Goal: Task Accomplishment & Management: Manage account settings

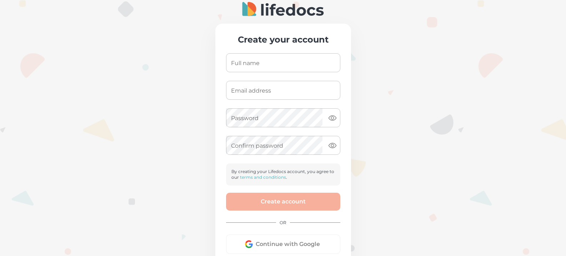
click at [268, 63] on input "Full name" at bounding box center [283, 62] width 114 height 19
type input "[PERSON_NAME]"
click at [279, 88] on input "Email address" at bounding box center [283, 90] width 114 height 19
type input "[EMAIL_ADDRESS][DOMAIN_NAME]"
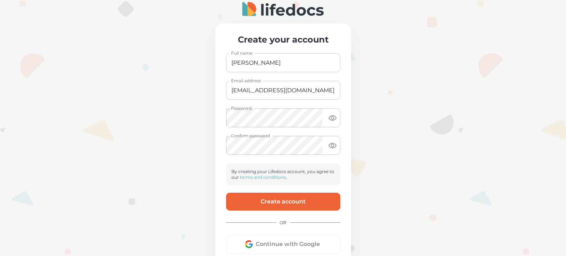
click at [257, 201] on button "Create account" at bounding box center [283, 202] width 114 height 18
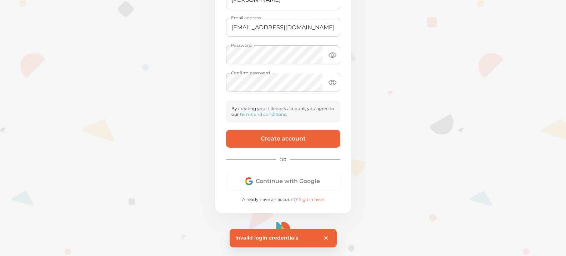
scroll to position [63, 0]
click at [276, 180] on button "Continue with Google" at bounding box center [283, 181] width 114 height 19
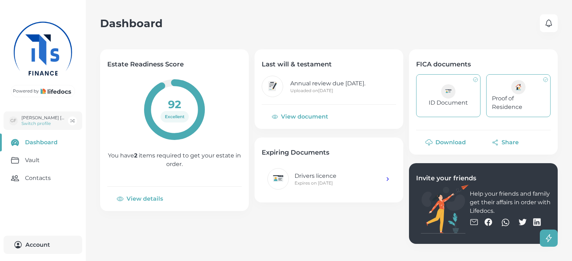
drag, startPoint x: 530, startPoint y: 1, endPoint x: 360, endPoint y: 20, distance: 170.3
click at [360, 20] on div "Dashboard 0" at bounding box center [328, 23] width 457 height 18
click at [165, 199] on button "View details" at bounding box center [140, 198] width 66 height 17
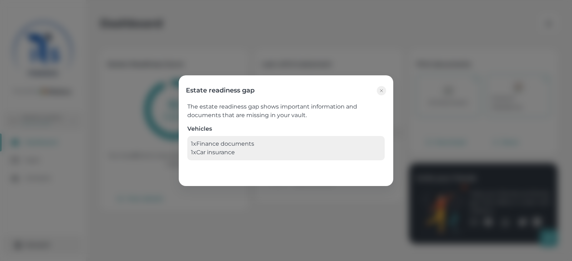
click at [165, 199] on div "Estate readiness gap The estate readiness gap shows important information and d…" at bounding box center [286, 130] width 572 height 261
click at [380, 90] on icon "button" at bounding box center [381, 91] width 6 height 6
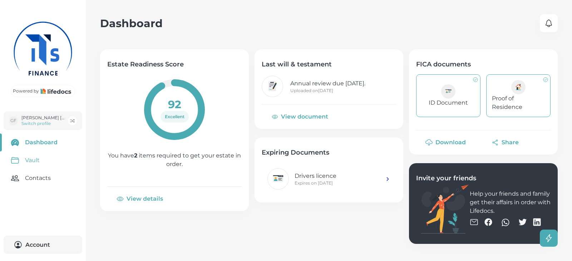
click at [63, 151] on link "Vault" at bounding box center [43, 160] width 86 height 18
